Goal: Task Accomplishment & Management: Manage account settings

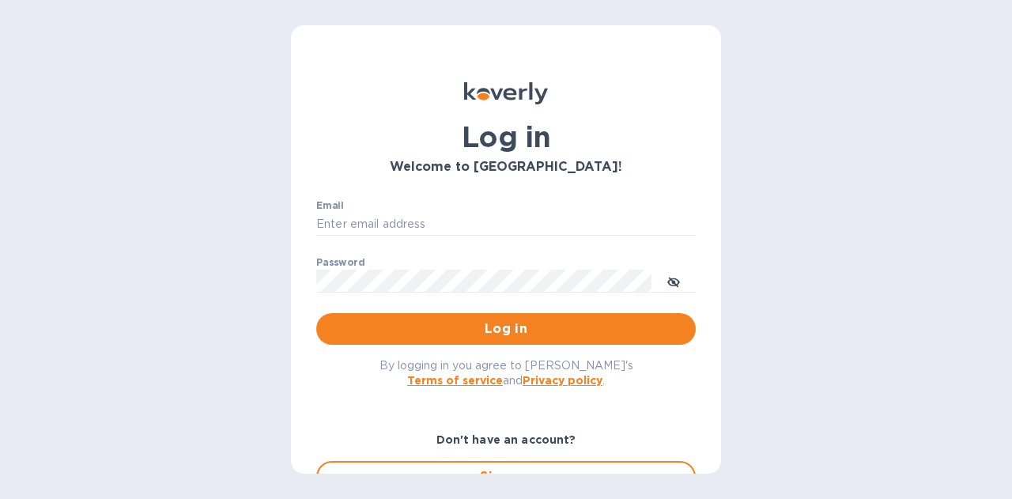
click at [527, 246] on p "​" at bounding box center [505, 247] width 379 height 18
click at [529, 235] on input "Email" at bounding box center [505, 225] width 379 height 24
type input "[PERSON_NAME][EMAIL_ADDRESS][DOMAIN_NAME]"
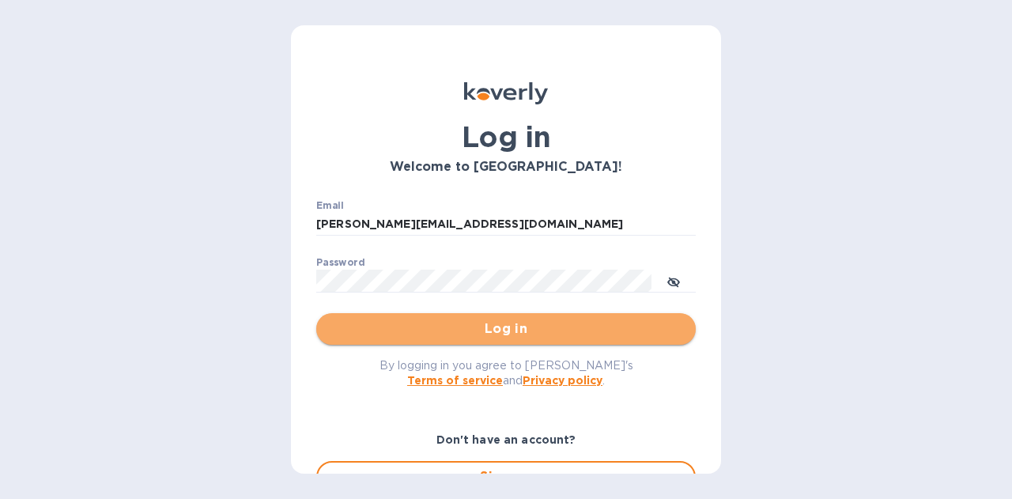
click at [523, 322] on span "Log in" at bounding box center [506, 328] width 354 height 19
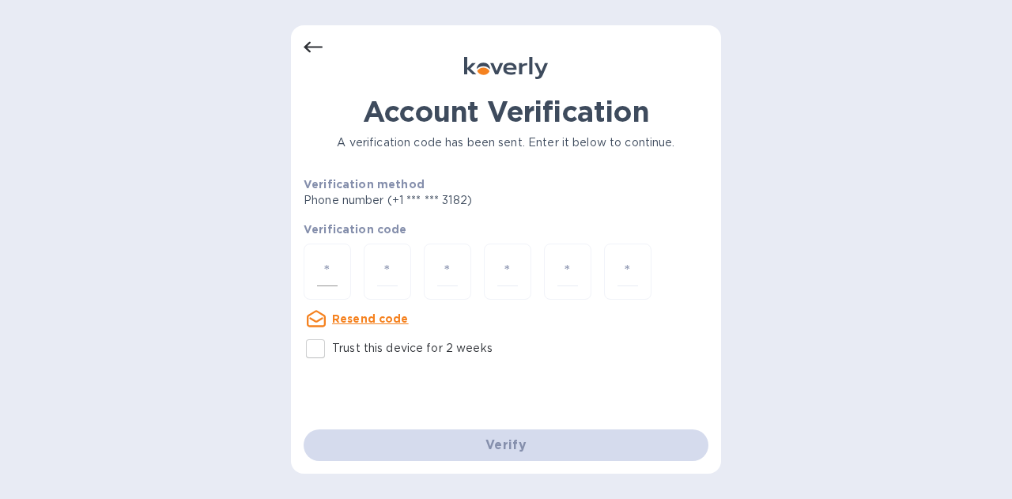
click at [329, 273] on input "number" at bounding box center [327, 271] width 21 height 29
type input "8"
type input "6"
type input "9"
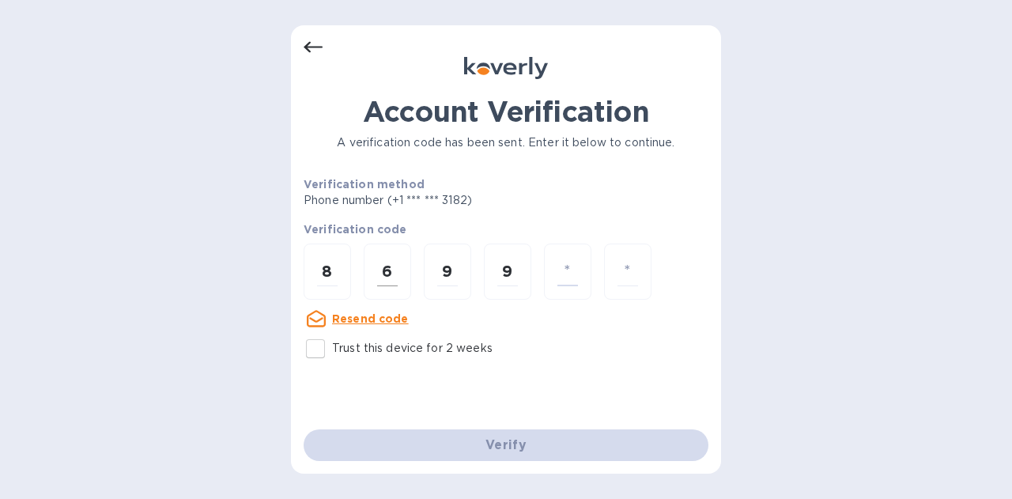
type input "2"
type input "8"
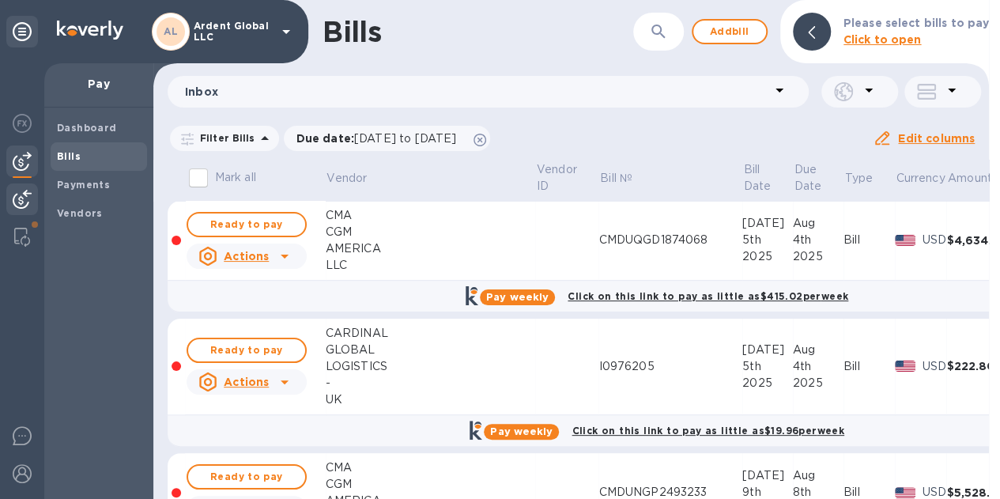
click at [33, 191] on div at bounding box center [22, 200] width 32 height 35
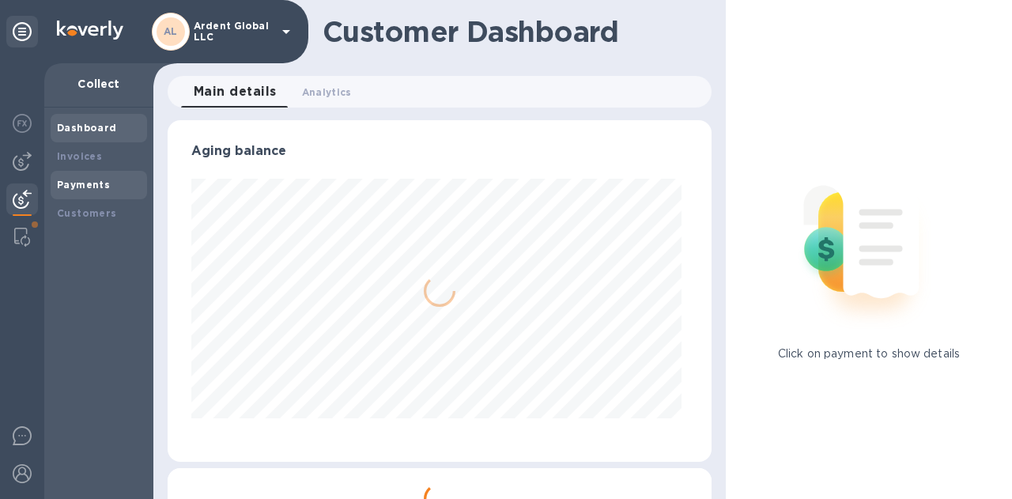
scroll to position [342, 538]
click at [73, 204] on div "Customers" at bounding box center [99, 213] width 96 height 28
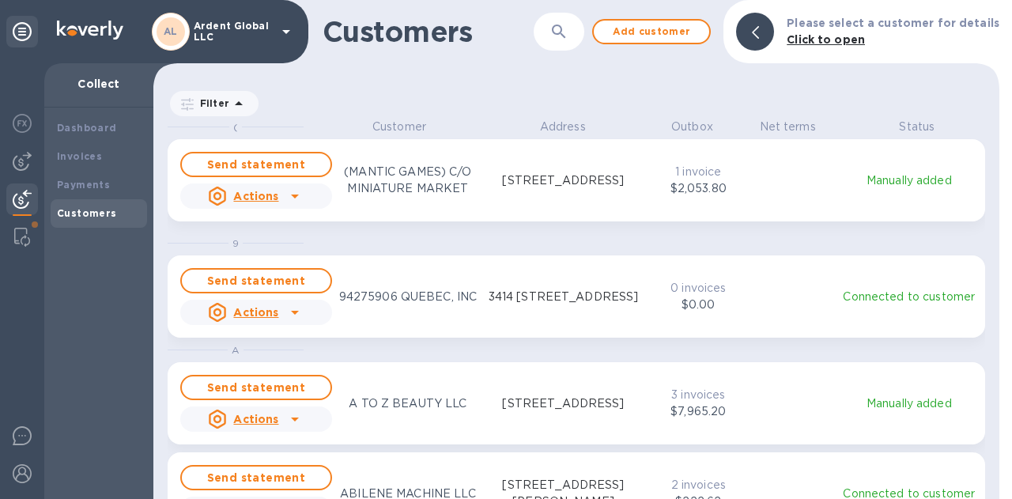
scroll to position [368, 840]
click at [564, 28] on icon "button" at bounding box center [558, 31] width 19 height 19
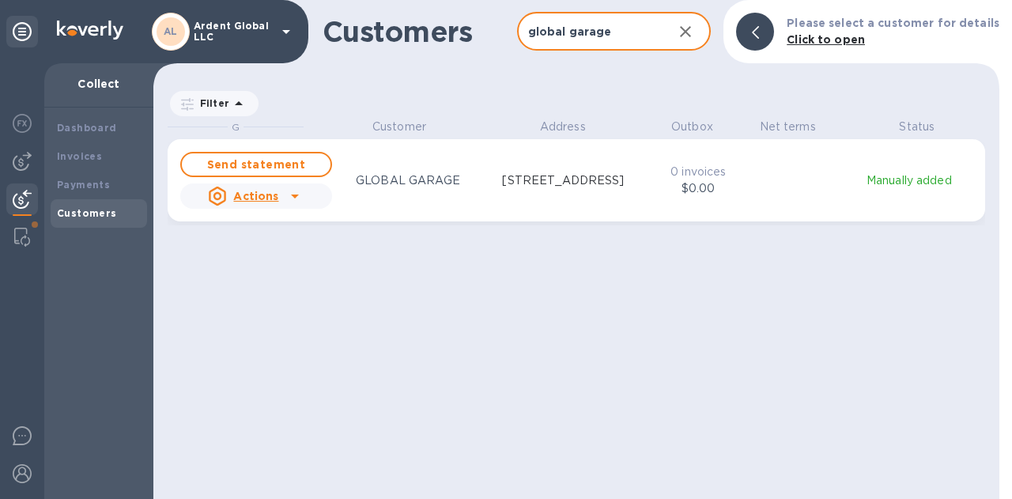
type input "global garage"
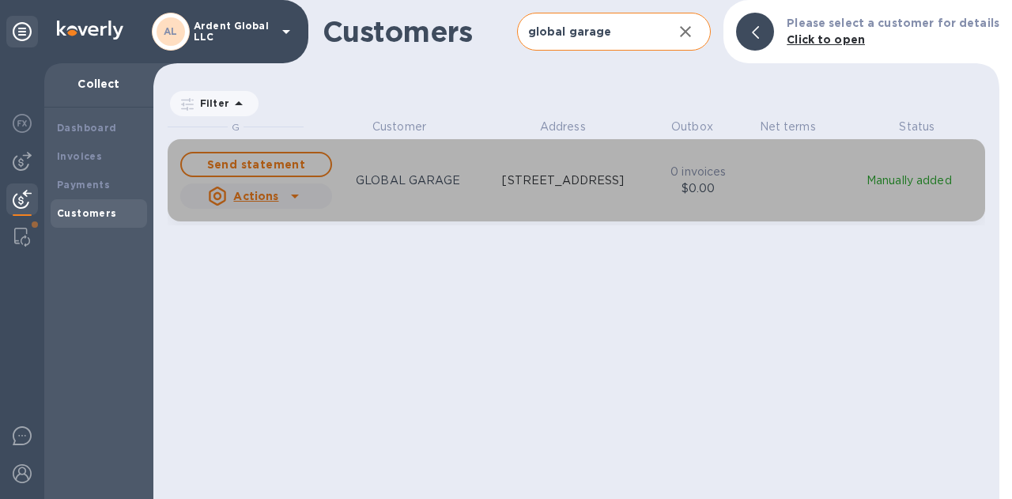
click at [947, 183] on p "Manually added" at bounding box center [909, 180] width 133 height 17
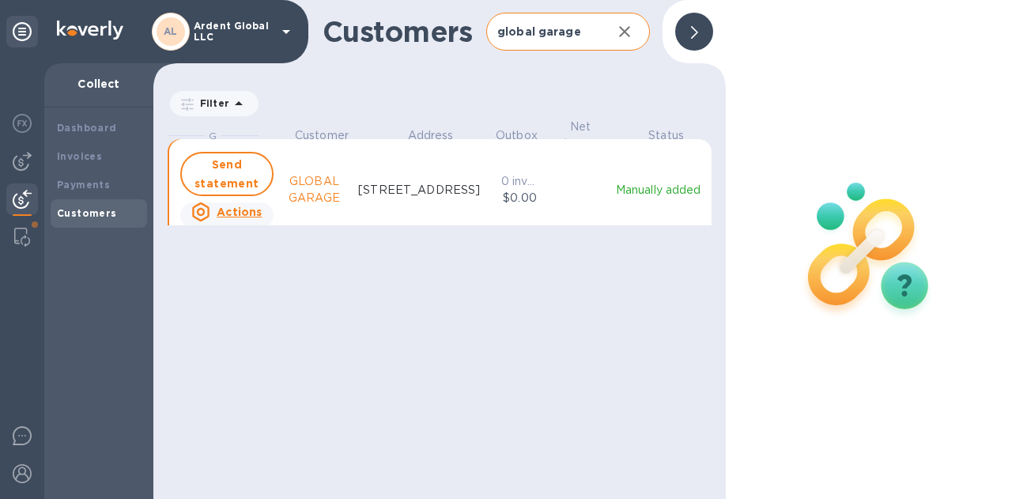
scroll to position [13, 7]
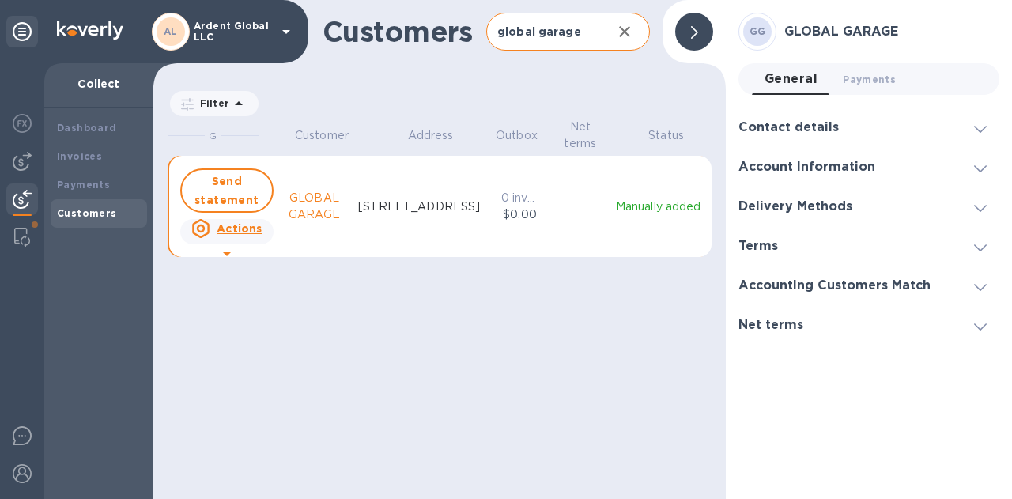
click at [980, 178] on div "Account Information" at bounding box center [868, 167] width 261 height 40
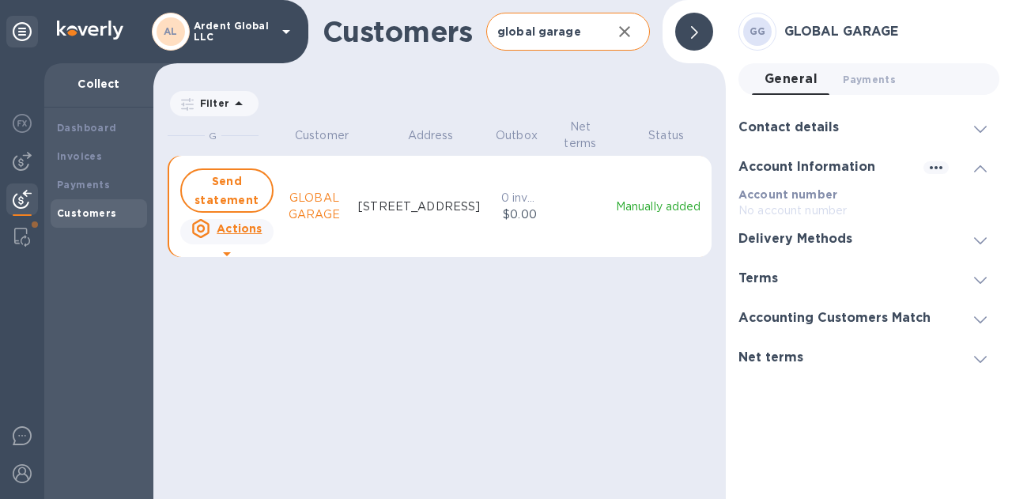
scroll to position [368, 566]
